Goal: Information Seeking & Learning: Learn about a topic

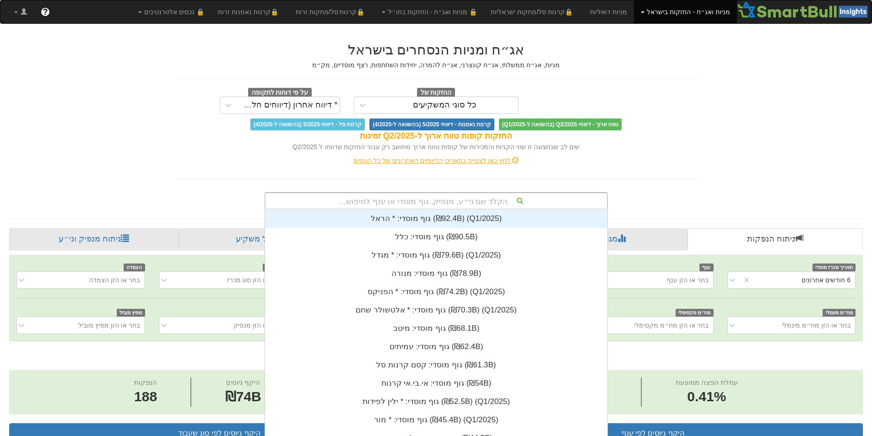
click at [460, 201] on div "הקלד שם ני״ע, מנפיק, גוף מוסדי או ענף לחיפוש..." at bounding box center [435, 201] width 341 height 16
